Goal: Task Accomplishment & Management: Complete application form

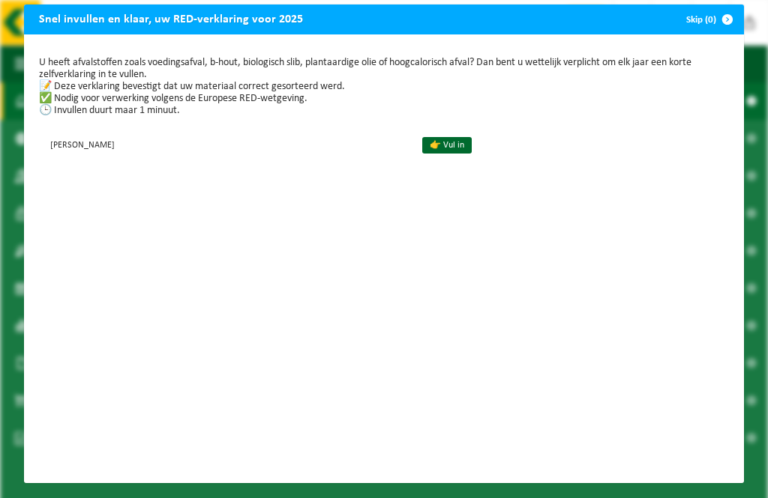
scroll to position [13, 0]
click at [471, 139] on link "👉 Vul in" at bounding box center [446, 145] width 49 height 16
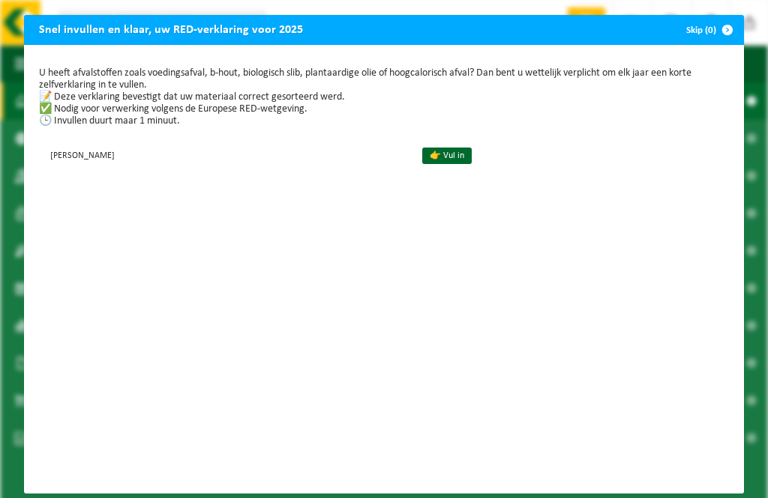
click at [471, 154] on link "👉 Vul in" at bounding box center [446, 156] width 49 height 16
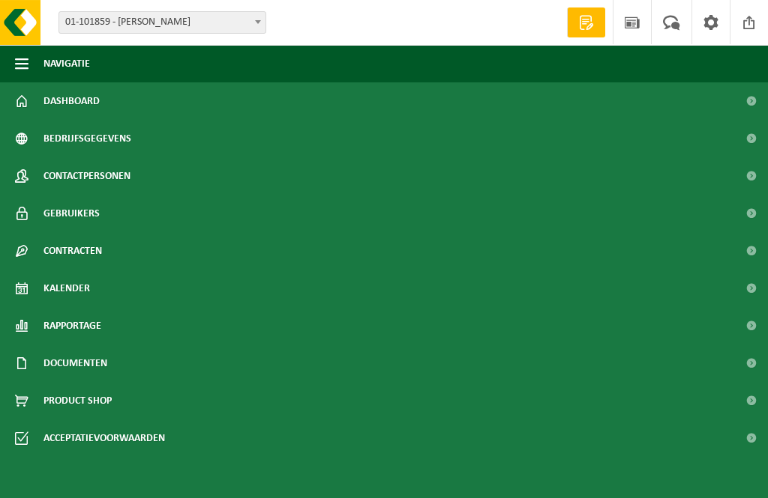
click at [742, 107] on span at bounding box center [751, 100] width 34 height 37
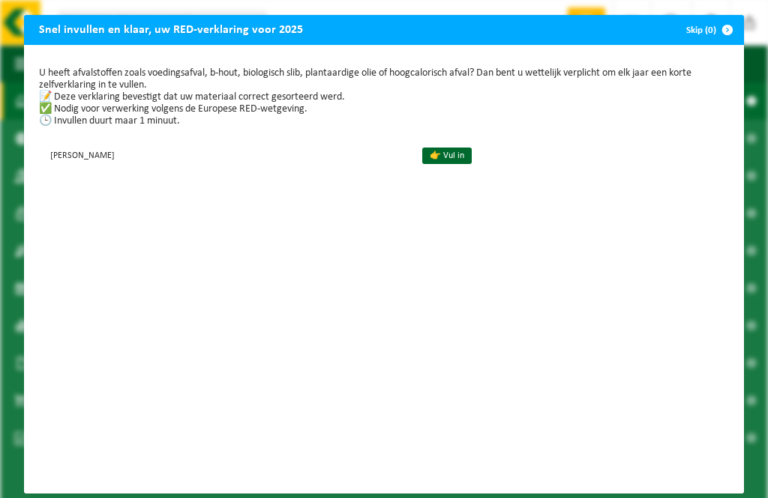
click at [471, 163] on link "👉 Vul in" at bounding box center [446, 156] width 49 height 16
click at [471, 154] on link "👉 Vul in" at bounding box center [446, 156] width 49 height 16
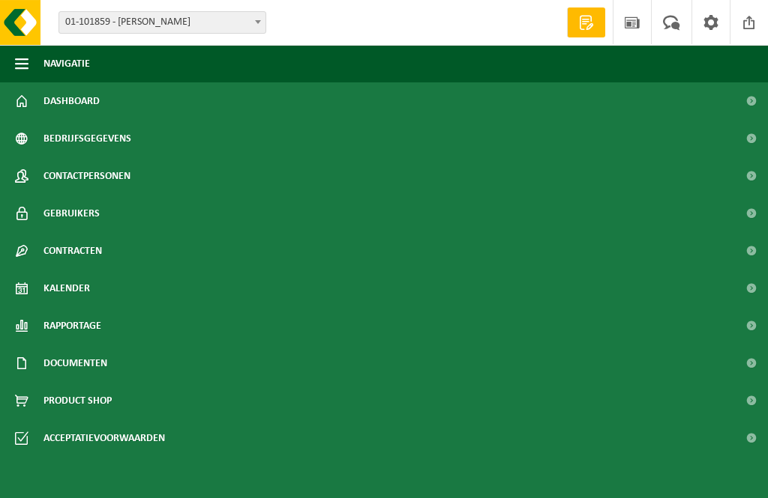
click at [60, 248] on span "Contracten" at bounding box center [72, 250] width 58 height 37
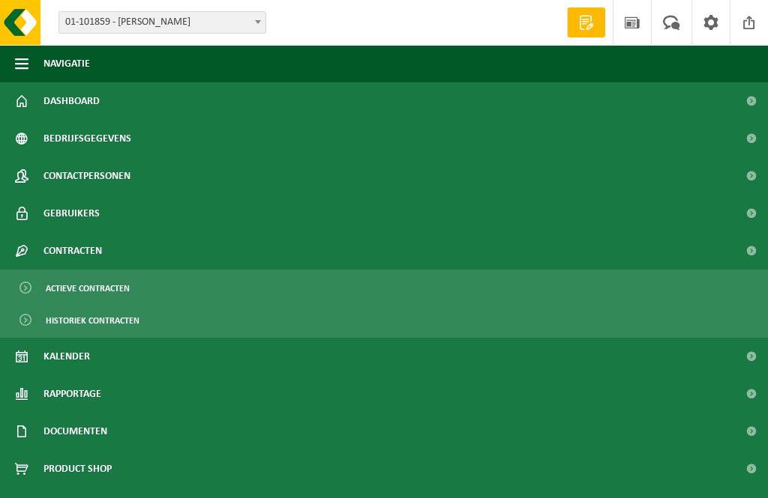
click at [113, 303] on span "Actieve contracten" at bounding box center [88, 288] width 84 height 28
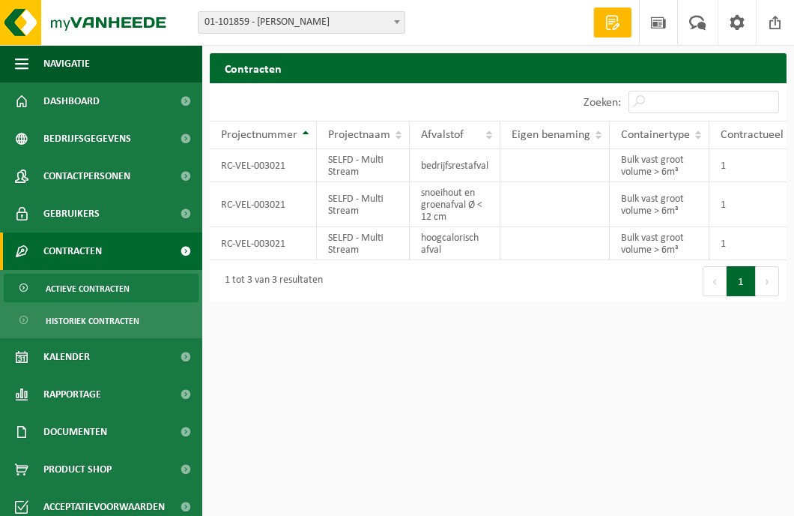
click at [86, 428] on span "Documenten" at bounding box center [75, 431] width 64 height 37
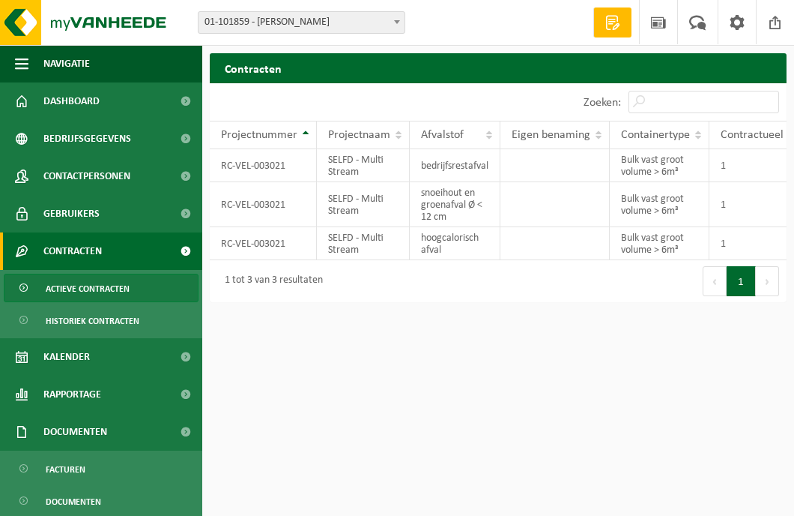
click at [168, 437] on link "Documenten" at bounding box center [101, 431] width 202 height 37
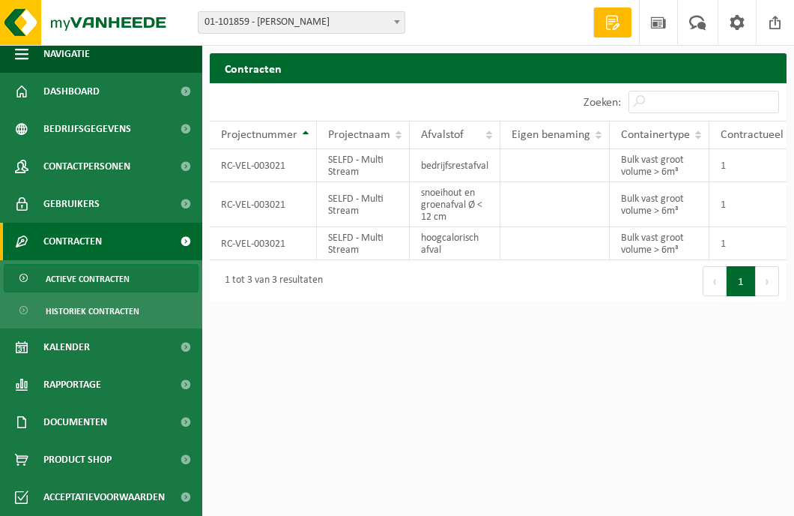
scroll to position [10, 0]
click at [76, 420] on span "Documenten" at bounding box center [75, 421] width 64 height 37
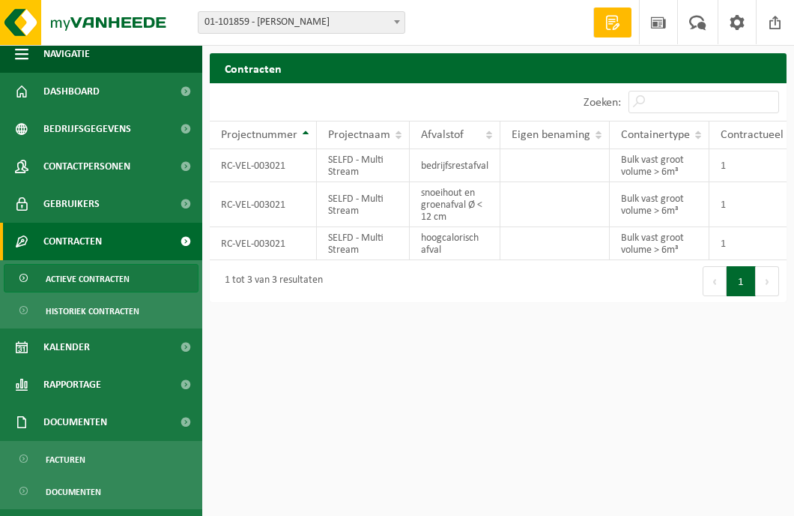
click at [166, 255] on link "Contracten" at bounding box center [101, 241] width 202 height 37
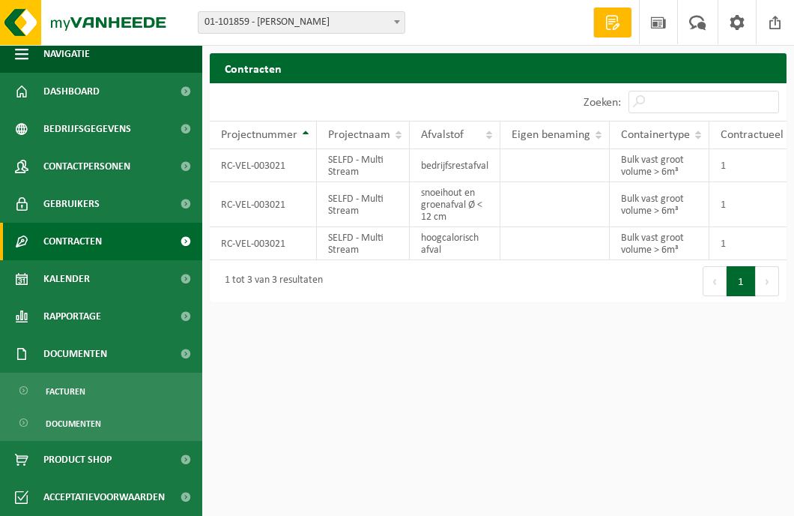
click at [13, 245] on link "Contracten" at bounding box center [101, 241] width 202 height 37
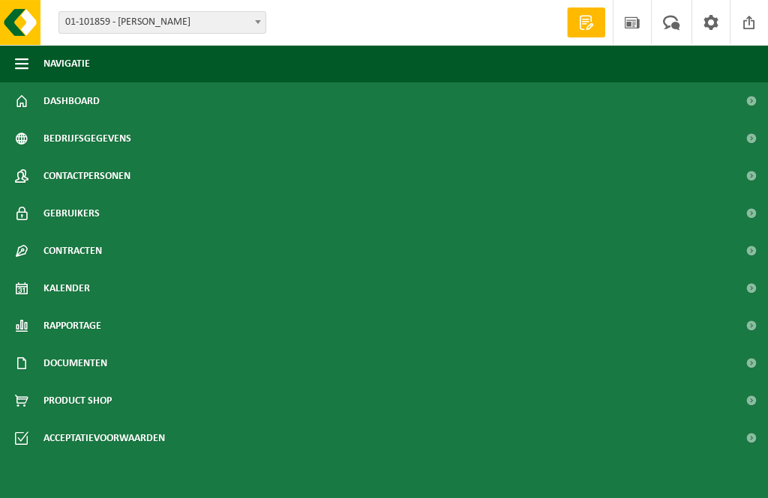
click at [82, 366] on span "Documenten" at bounding box center [75, 363] width 64 height 37
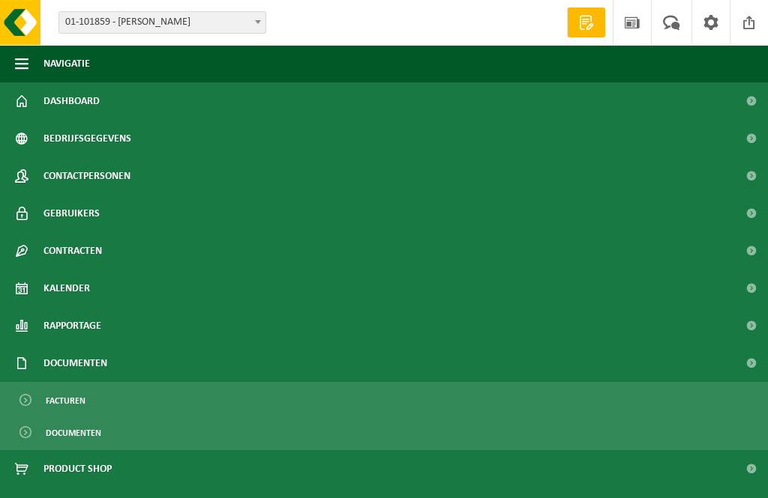
click at [92, 447] on span "Documenten" at bounding box center [73, 433] width 55 height 28
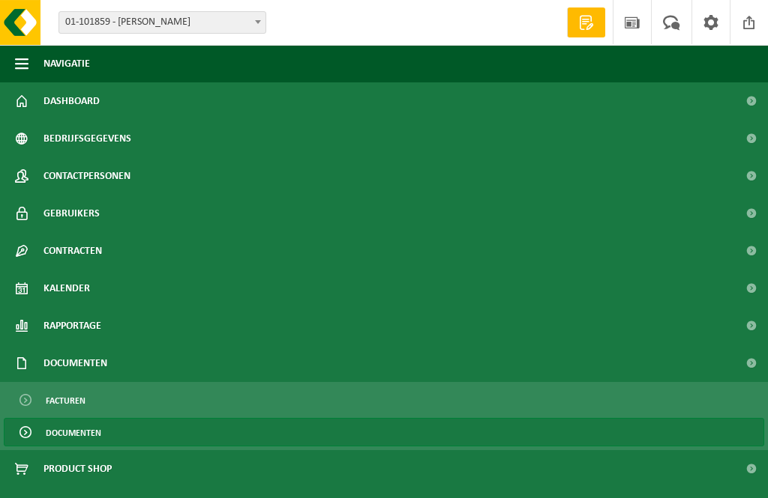
click at [80, 439] on span "Documenten" at bounding box center [73, 433] width 55 height 28
